Goal: Find specific page/section: Find specific page/section

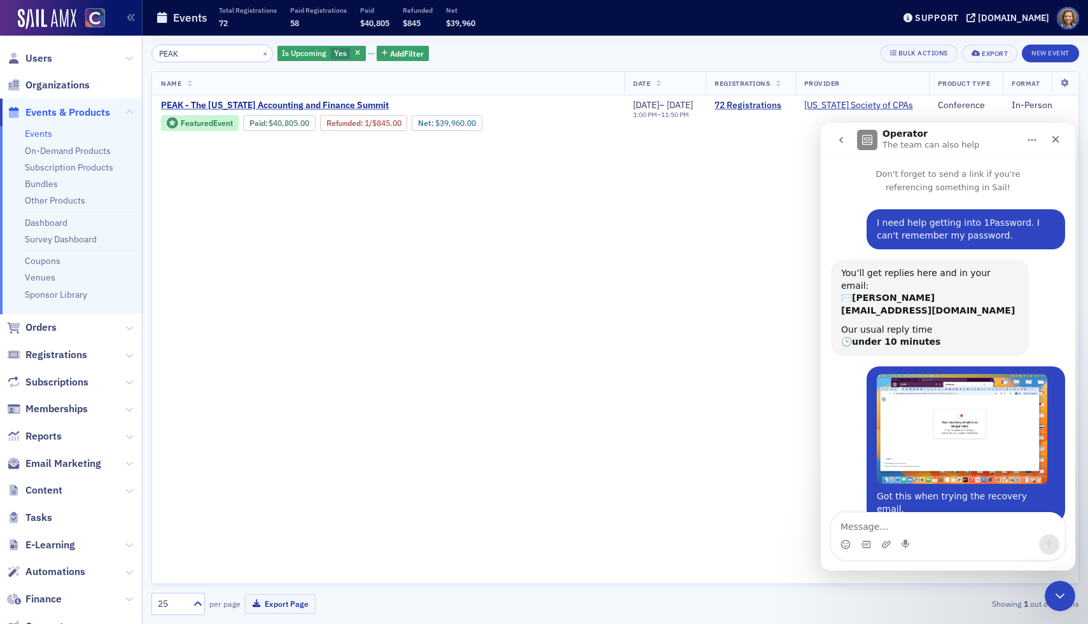
scroll to position [328, 0]
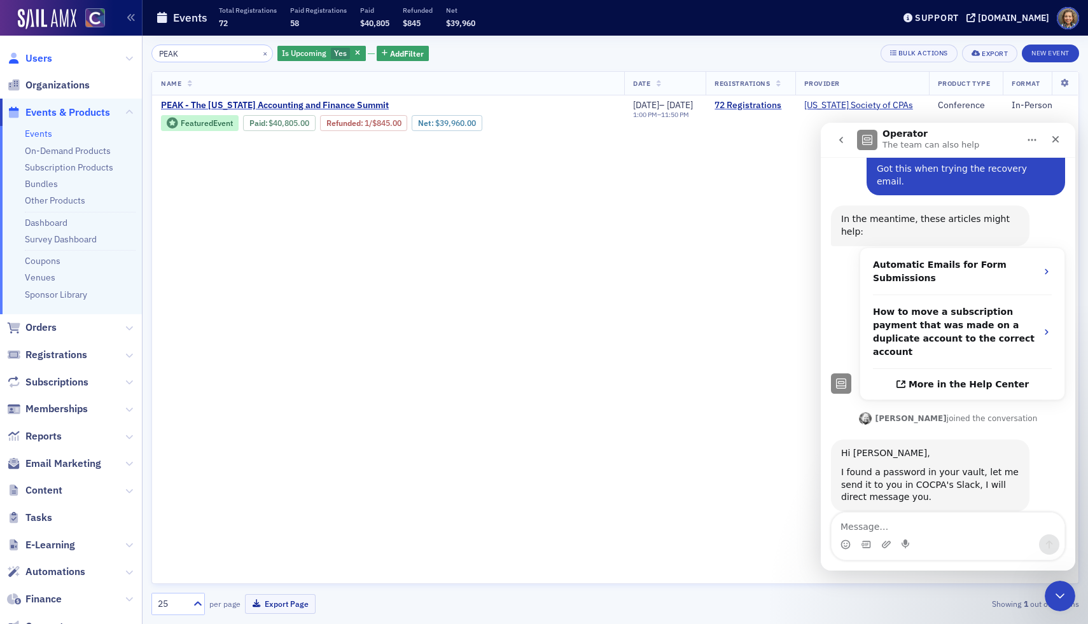
click at [41, 56] on span "Users" at bounding box center [38, 59] width 27 height 14
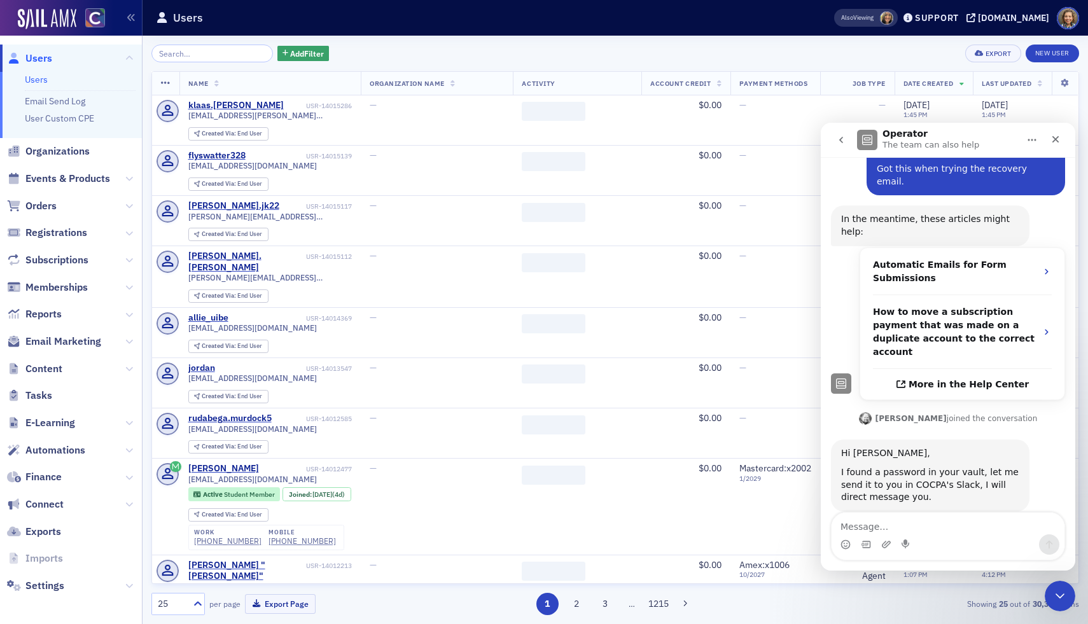
click at [226, 55] on input "search" at bounding box center [211, 54] width 121 height 18
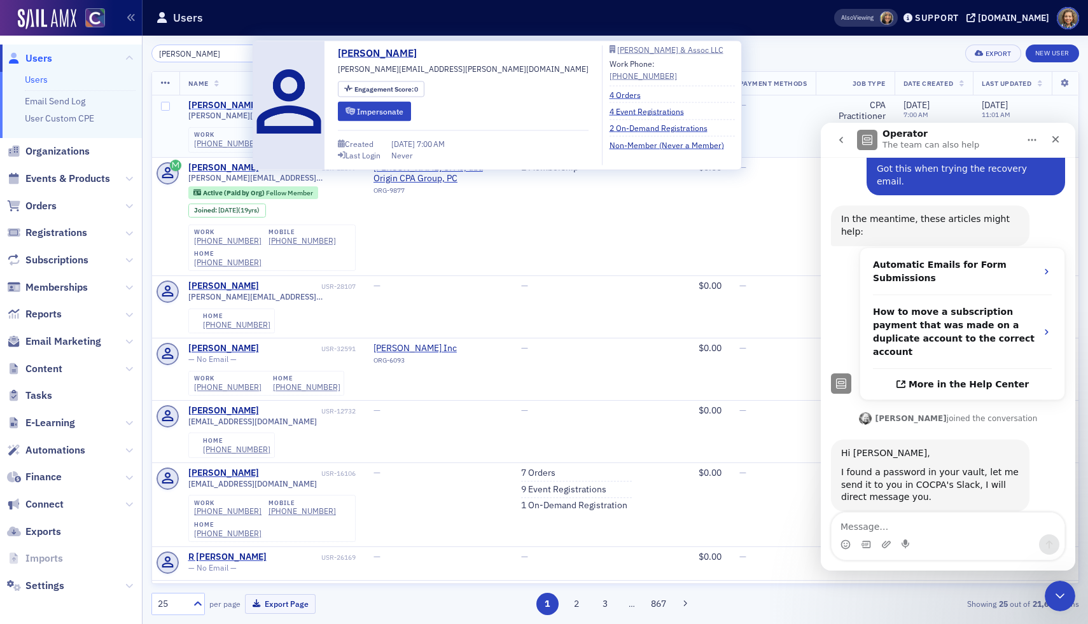
type input "[PERSON_NAME]"
click at [226, 100] on div "[PERSON_NAME]" at bounding box center [223, 105] width 71 height 11
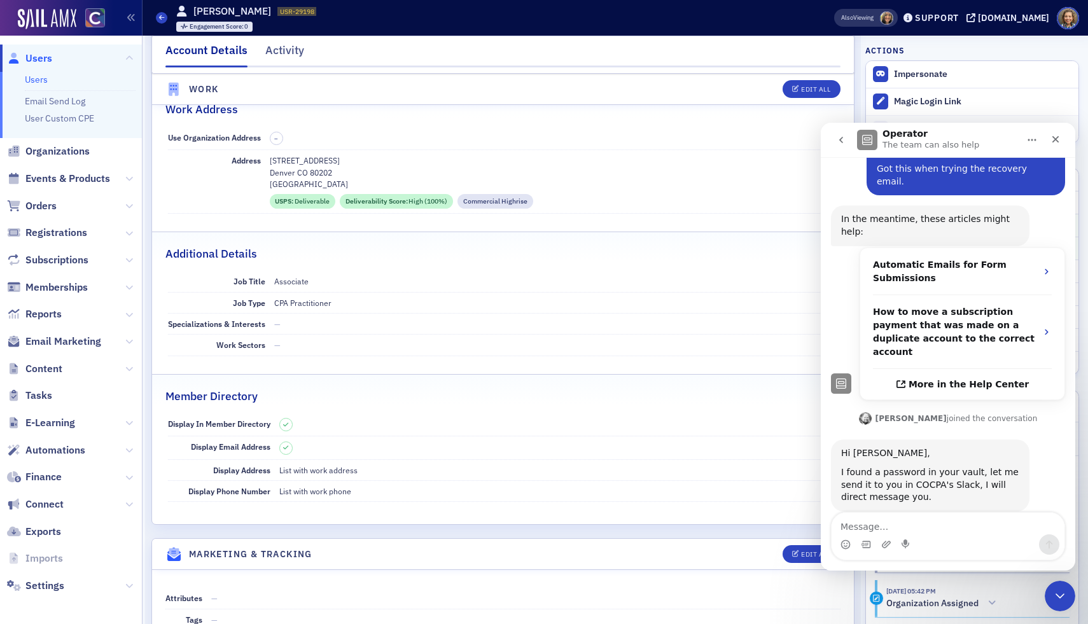
scroll to position [856, 0]
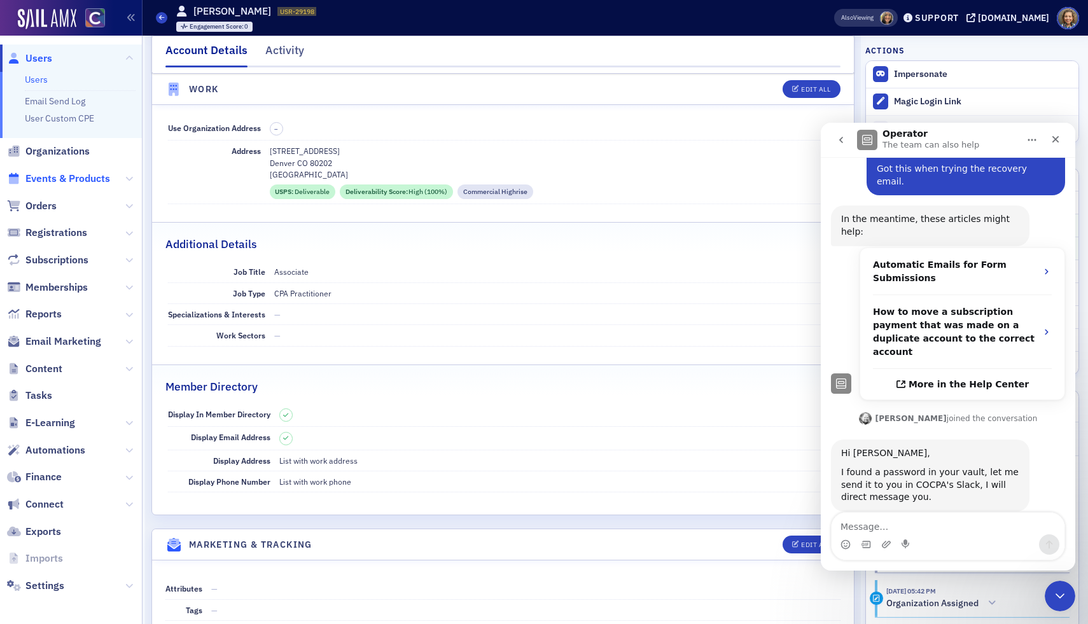
click at [46, 177] on span "Events & Products" at bounding box center [67, 179] width 85 height 14
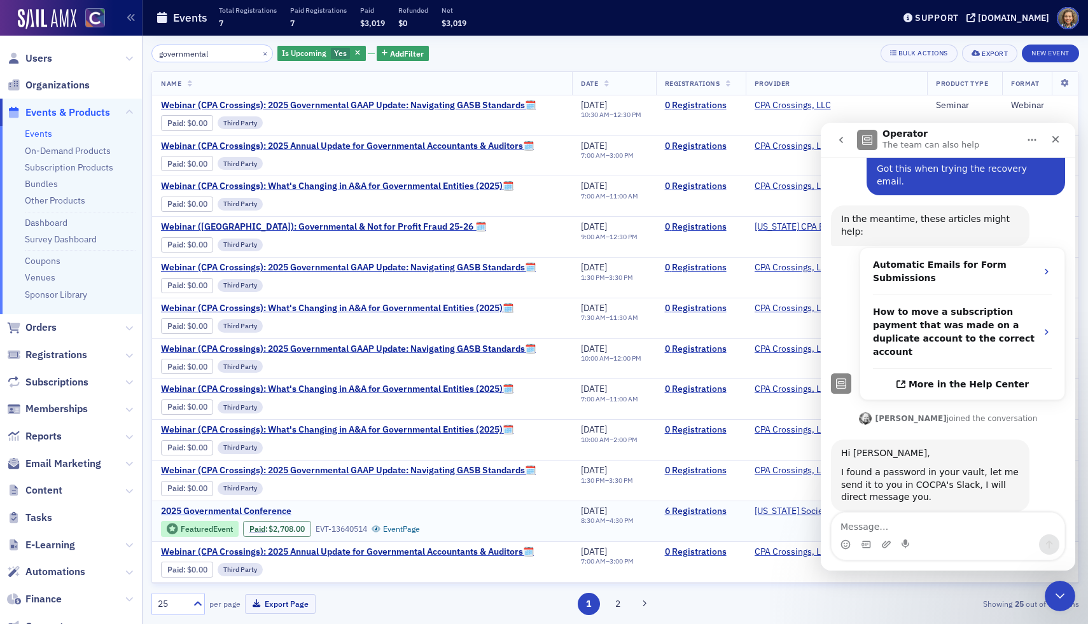
type input "governmental"
click at [249, 508] on span "2025 Governmental Conference" at bounding box center [268, 511] width 214 height 11
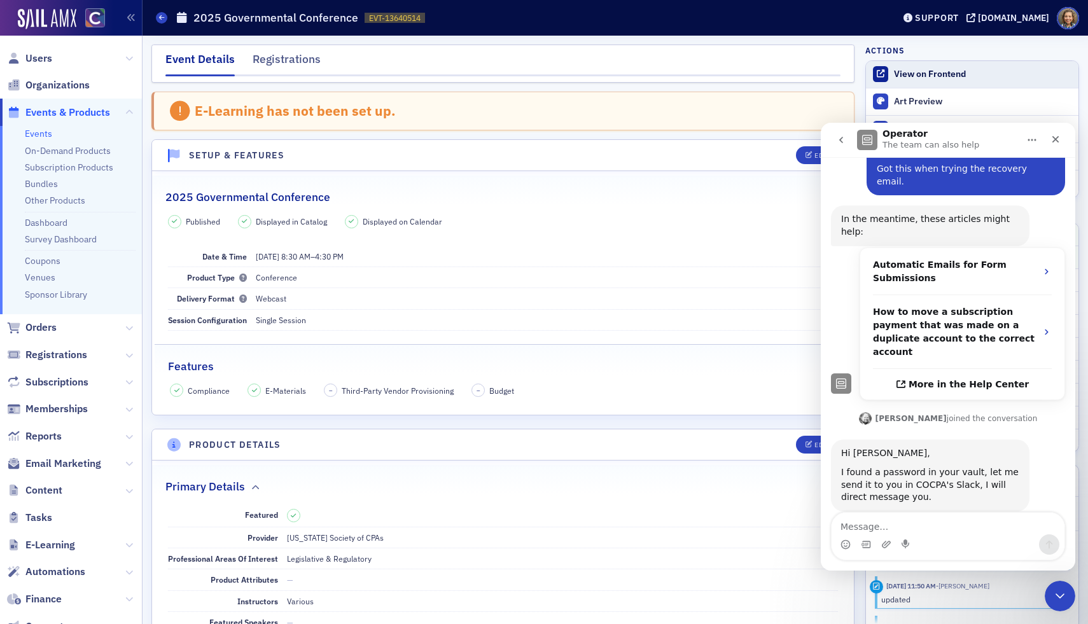
click at [931, 67] on link "View on Frontend" at bounding box center [972, 74] width 212 height 27
click at [45, 436] on span "Reports" at bounding box center [43, 436] width 36 height 14
